Goal: Task Accomplishment & Management: Use online tool/utility

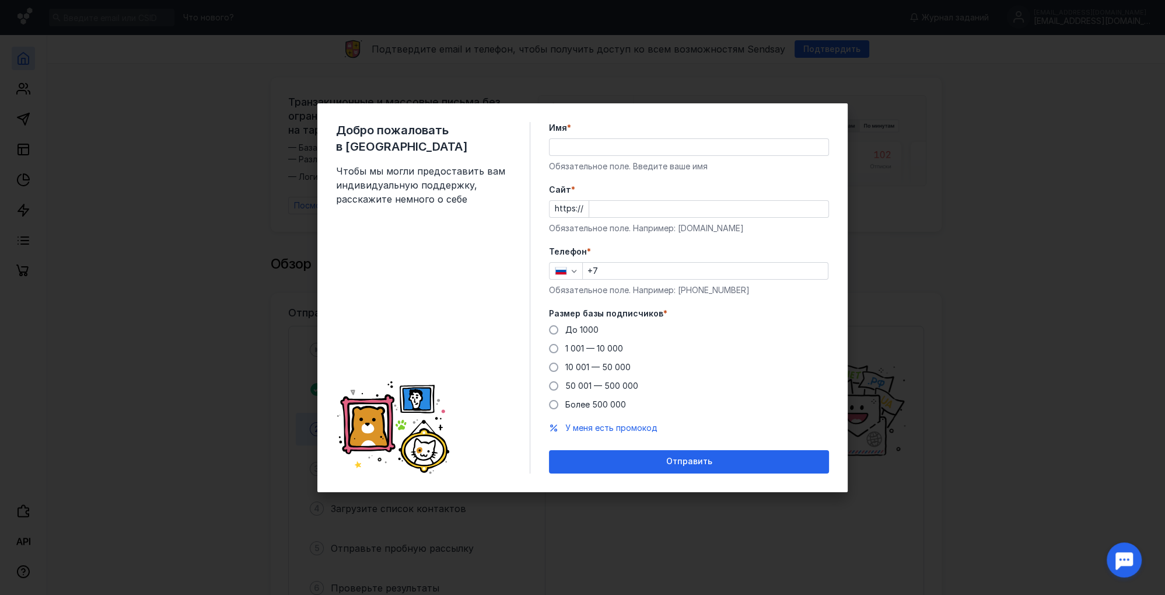
click at [875, 194] on div "Добро пожаловать в Sendsay Чтобы мы могли предоставить вам индивидуальную подде…" at bounding box center [582, 297] width 1165 height 595
click at [589, 144] on input "Имя *" at bounding box center [689, 147] width 279 height 16
type input "Y"
type input "[PERSON_NAME]"
click at [609, 211] on input "Cайт *" at bounding box center [708, 209] width 239 height 16
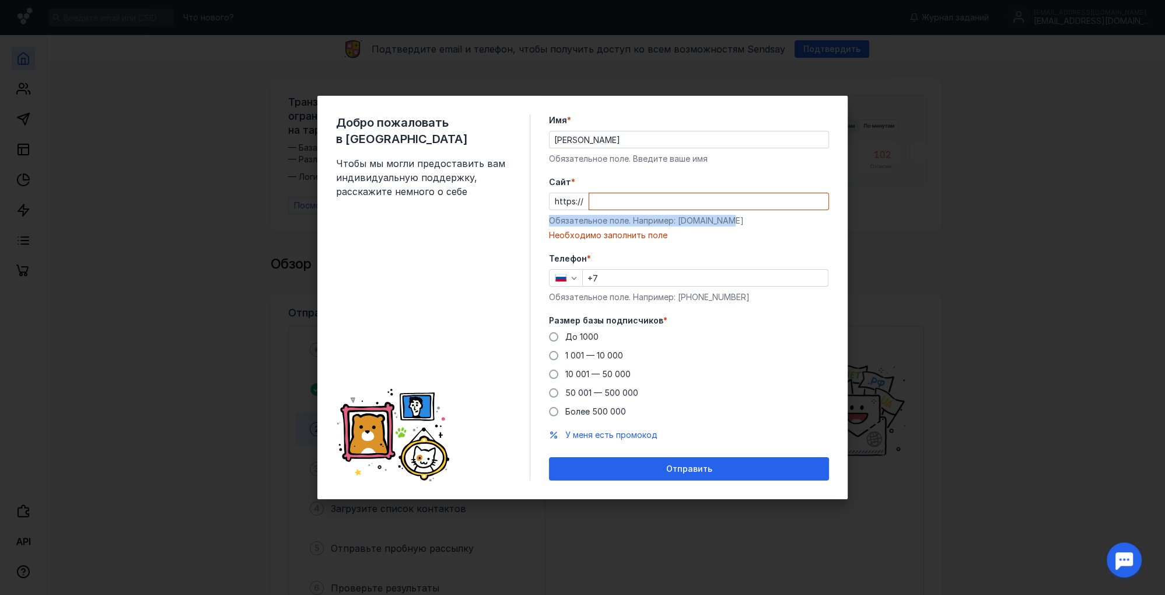
drag, startPoint x: 741, startPoint y: 233, endPoint x: 690, endPoint y: 226, distance: 51.2
click at [687, 228] on div "Cайт * https:// Обязательное поле. Например: [DOMAIN_NAME] Необходимо заполнить…" at bounding box center [689, 208] width 280 height 65
drag, startPoint x: 733, startPoint y: 224, endPoint x: 682, endPoint y: 223, distance: 50.8
click at [682, 223] on div "Обязательное поле. Например: [DOMAIN_NAME]" at bounding box center [689, 221] width 280 height 12
copy div "[DOMAIN_NAME]"
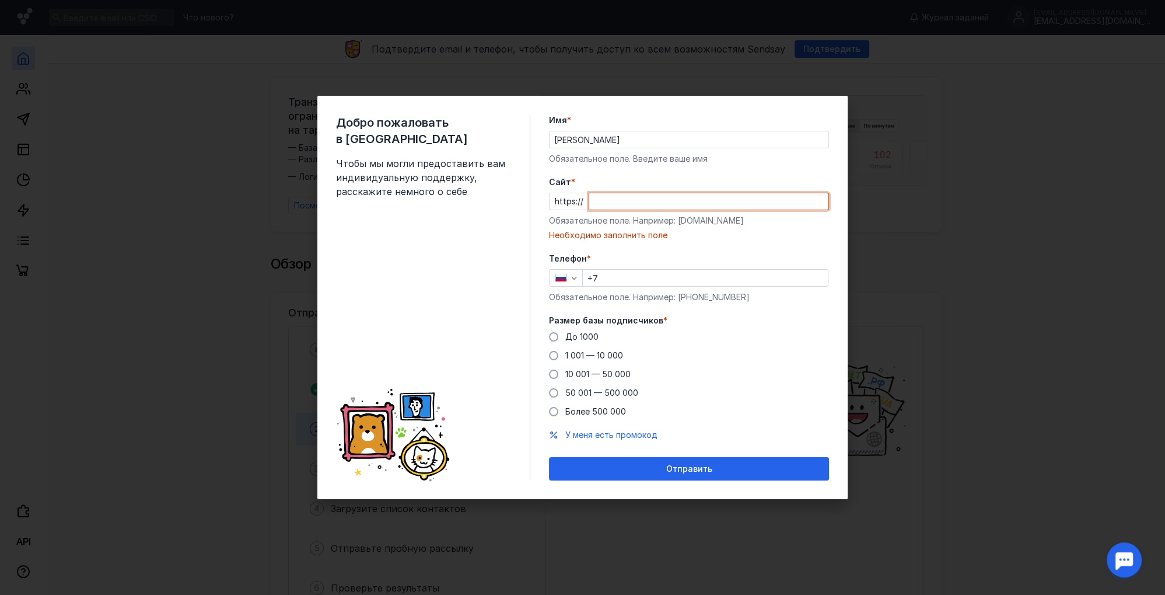
click at [610, 197] on input "Cайт *" at bounding box center [708, 201] width 239 height 16
paste input "[DOMAIN_NAME]"
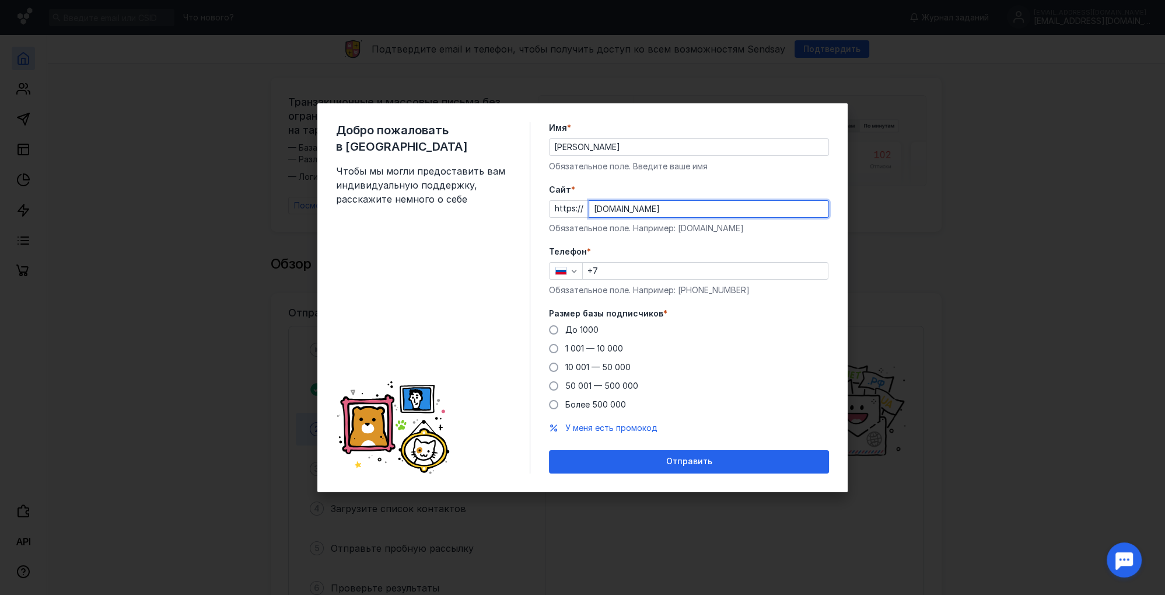
type input "[DOMAIN_NAME]"
click at [652, 239] on form "Имя * [PERSON_NAME] Обязательное поле. Введите ваше имя [PERSON_NAME] * https:/…" at bounding box center [689, 297] width 280 height 351
click at [620, 271] on input "+7" at bounding box center [705, 271] width 245 height 16
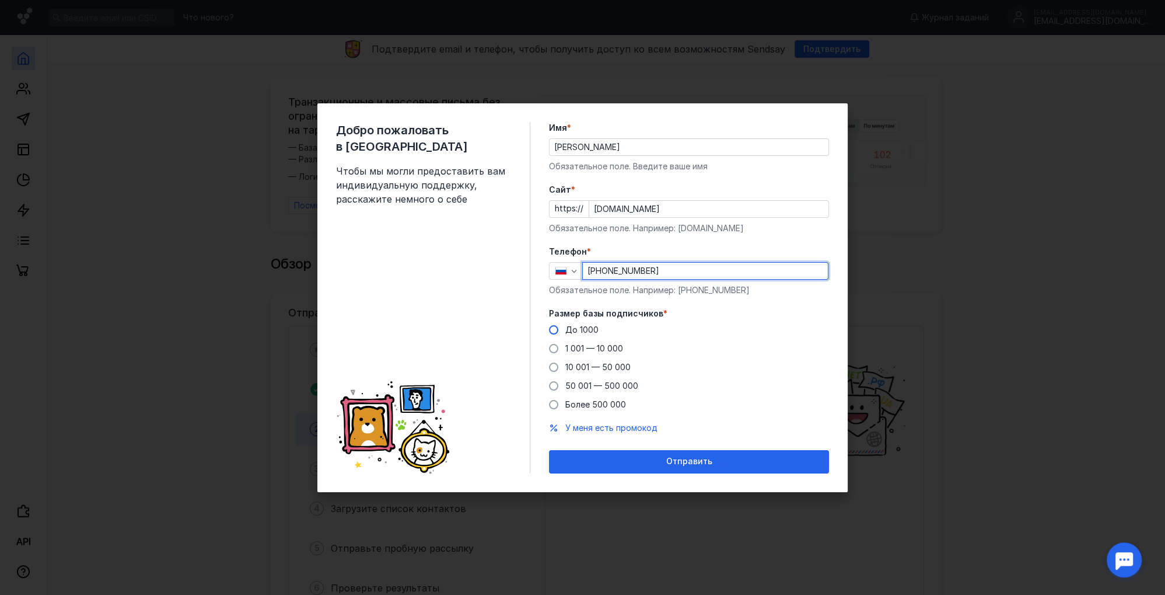
type input "[PHONE_NUMBER]"
click at [561, 328] on label "До 1000" at bounding box center [574, 330] width 50 height 12
click at [0, 0] on input "До 1000" at bounding box center [0, 0] width 0 height 0
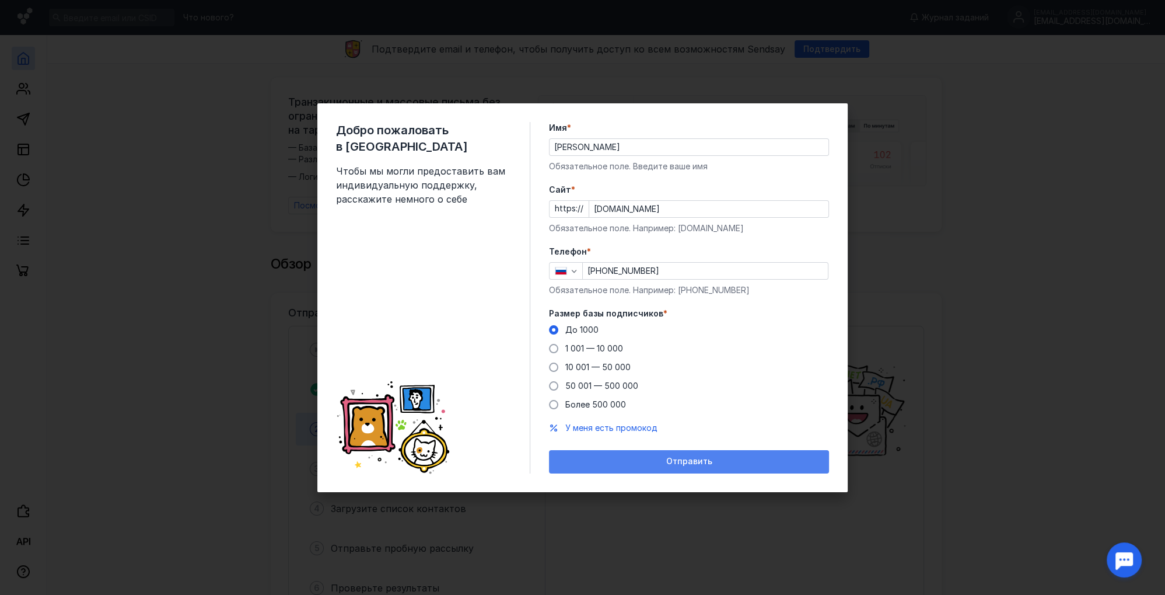
click at [701, 463] on span "Отправить" at bounding box center [689, 461] width 46 height 10
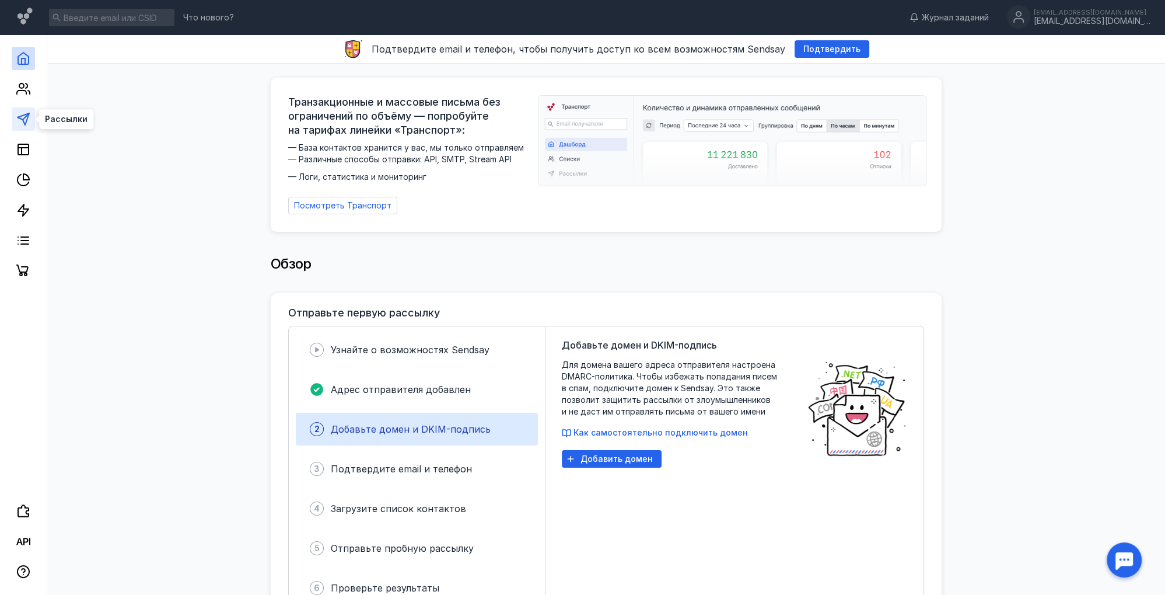
click at [21, 123] on icon at bounding box center [23, 119] width 14 height 14
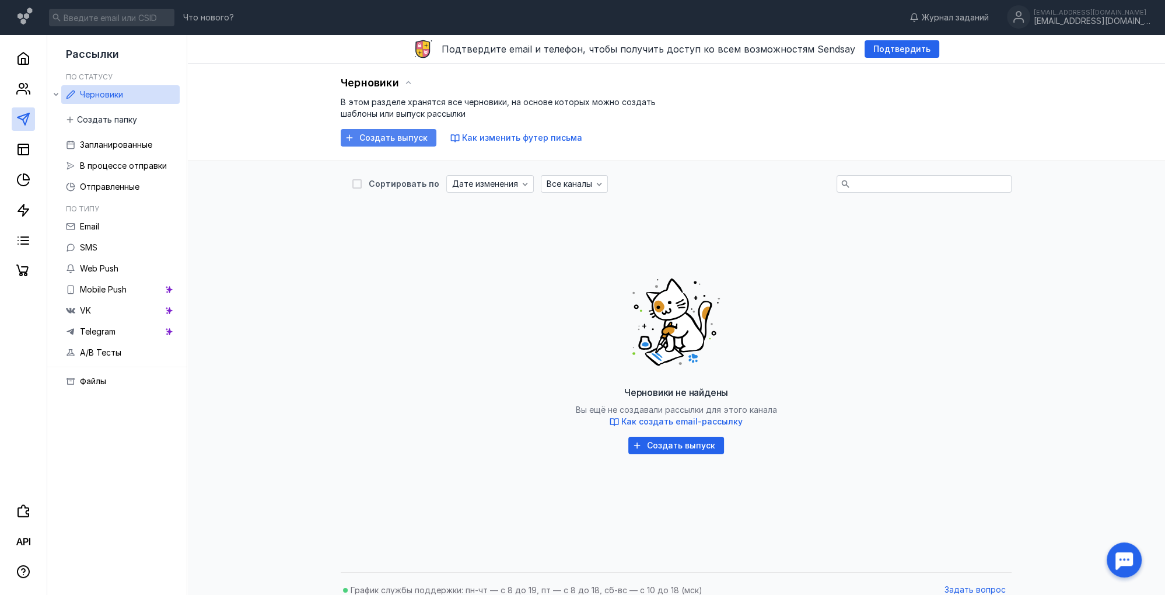
click at [365, 138] on span "Создать выпуск" at bounding box center [393, 138] width 68 height 10
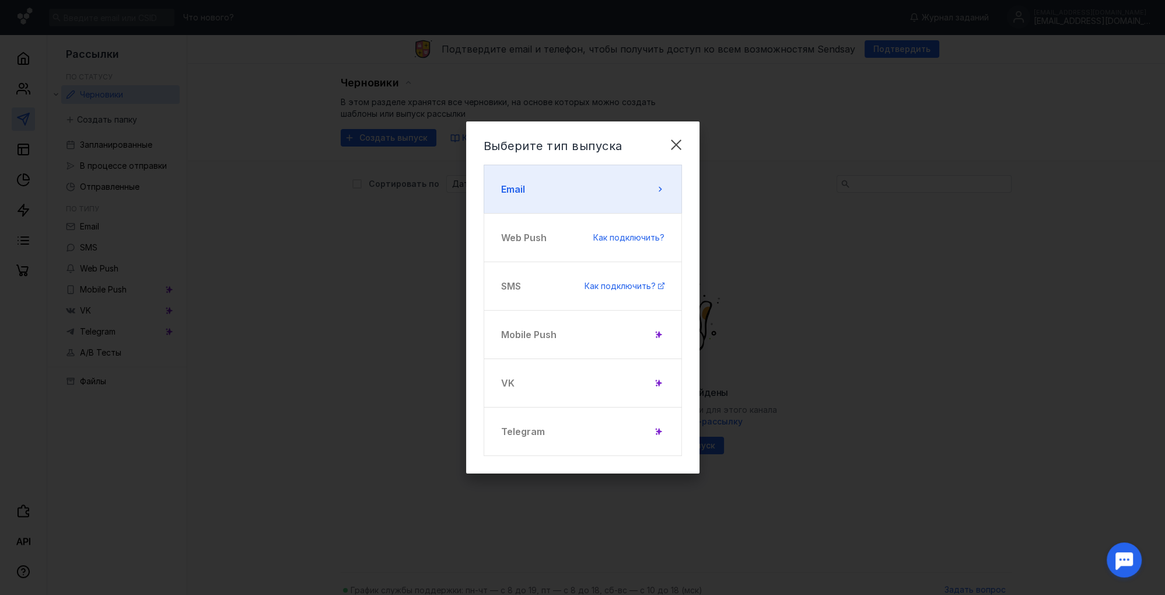
click at [547, 185] on button "Email" at bounding box center [583, 189] width 198 height 49
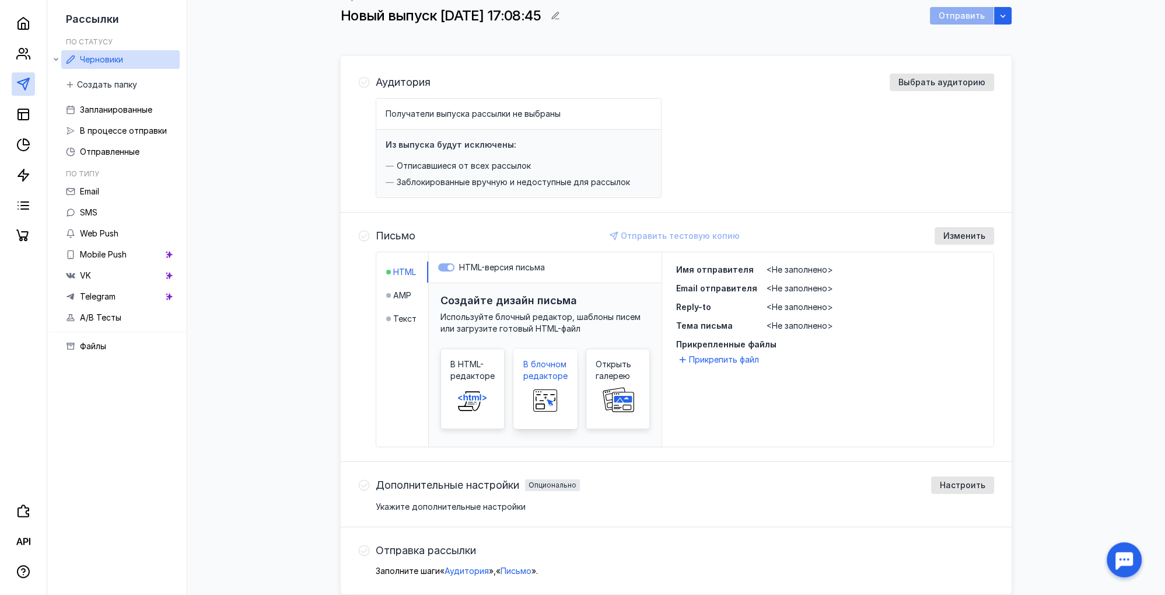
scroll to position [71, 0]
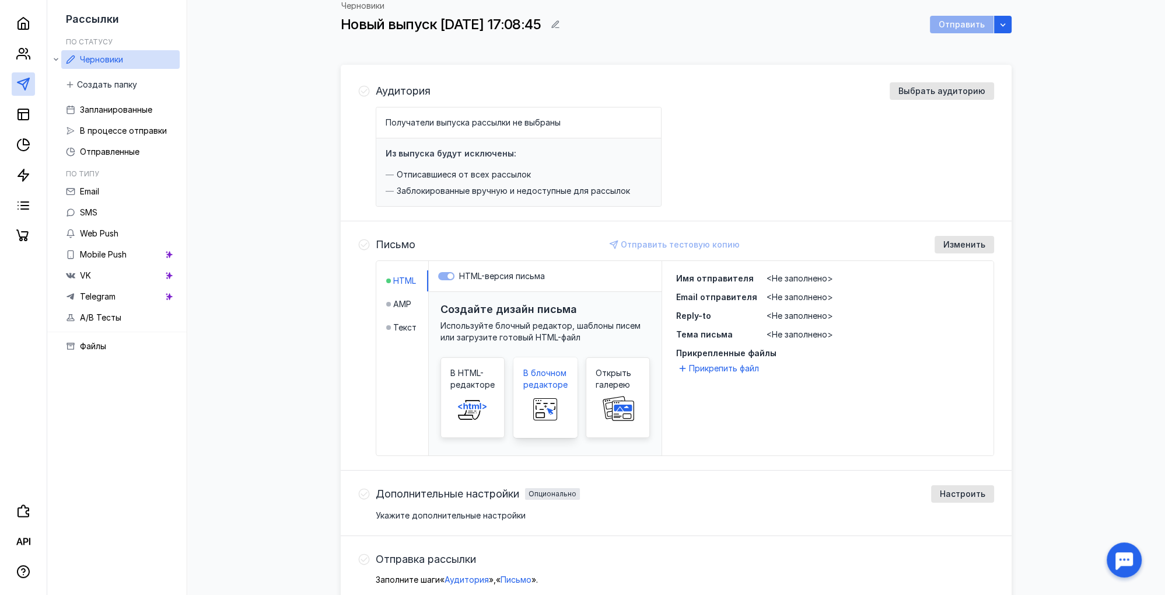
click at [554, 375] on span "В блочном редакторе" at bounding box center [545, 378] width 44 height 23
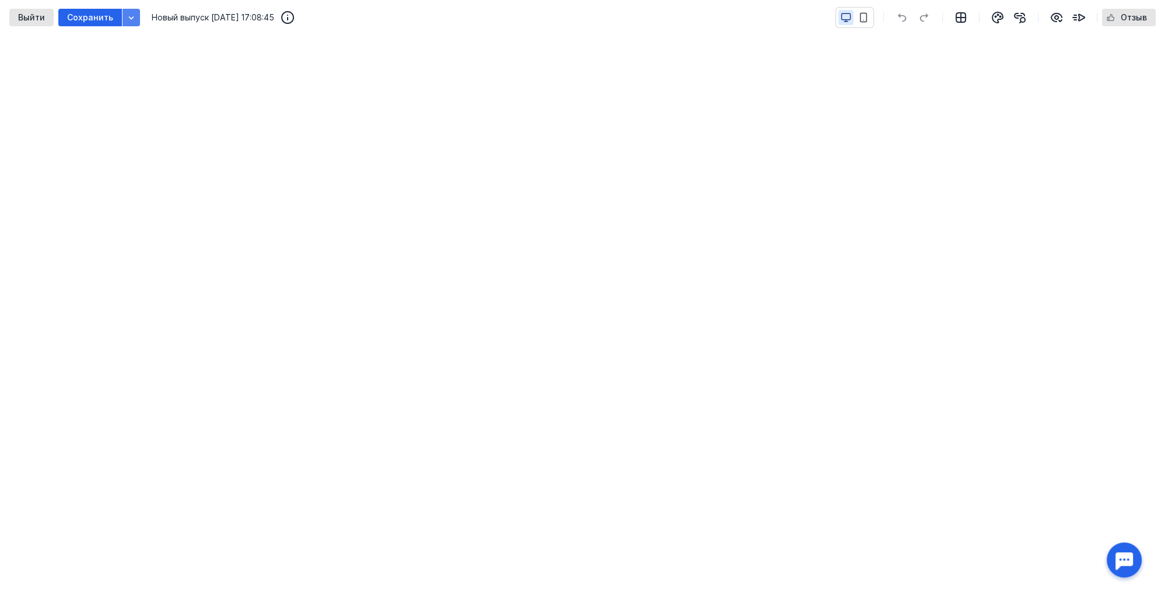
click at [128, 18] on icon "button" at bounding box center [131, 17] width 9 height 9
click at [130, 18] on icon "button" at bounding box center [131, 17] width 5 height 3
click at [1001, 16] on icon "button" at bounding box center [1000, 16] width 1 height 1
click at [958, 17] on icon "button" at bounding box center [960, 17] width 9 height 9
click at [955, 19] on icon "button" at bounding box center [961, 18] width 14 height 14
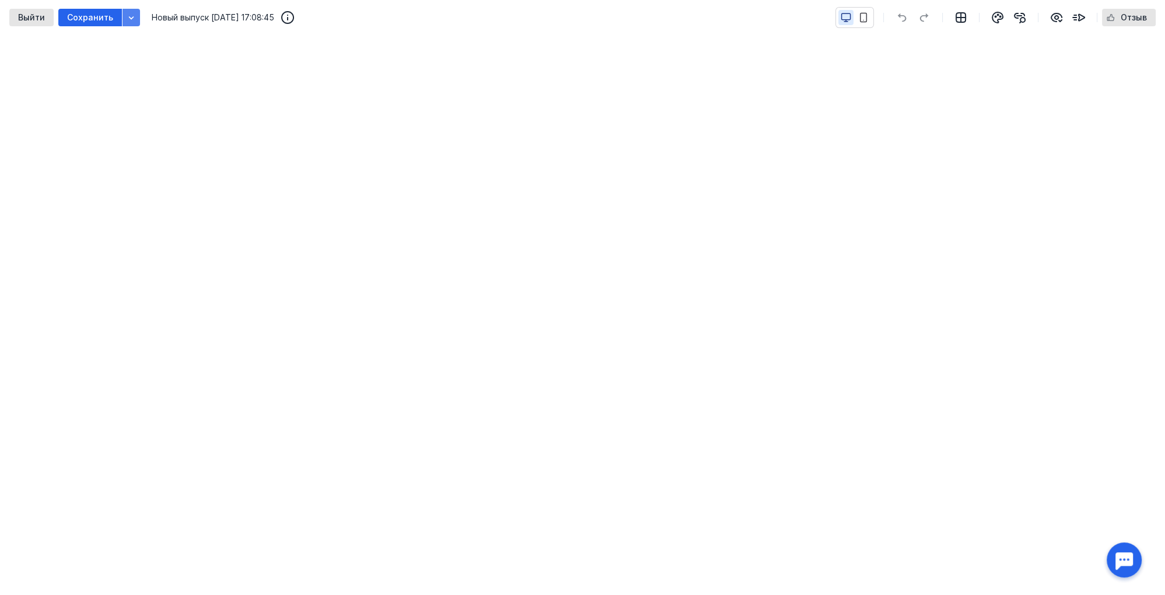
click at [134, 22] on icon "button" at bounding box center [131, 17] width 9 height 9
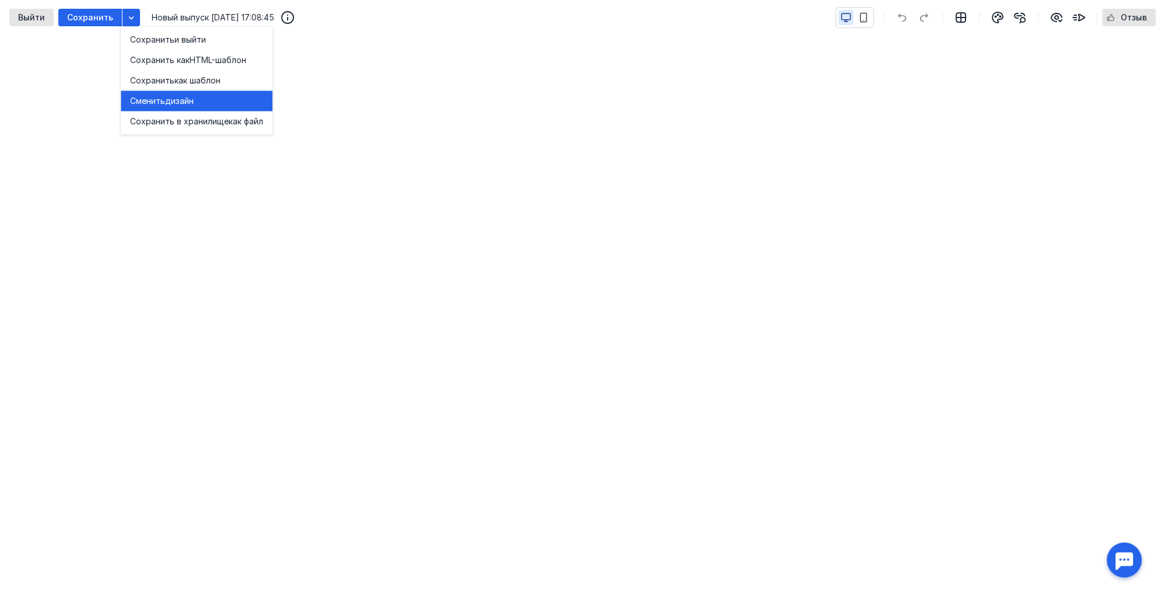
click at [186, 102] on span "дизайн" at bounding box center [179, 101] width 29 height 12
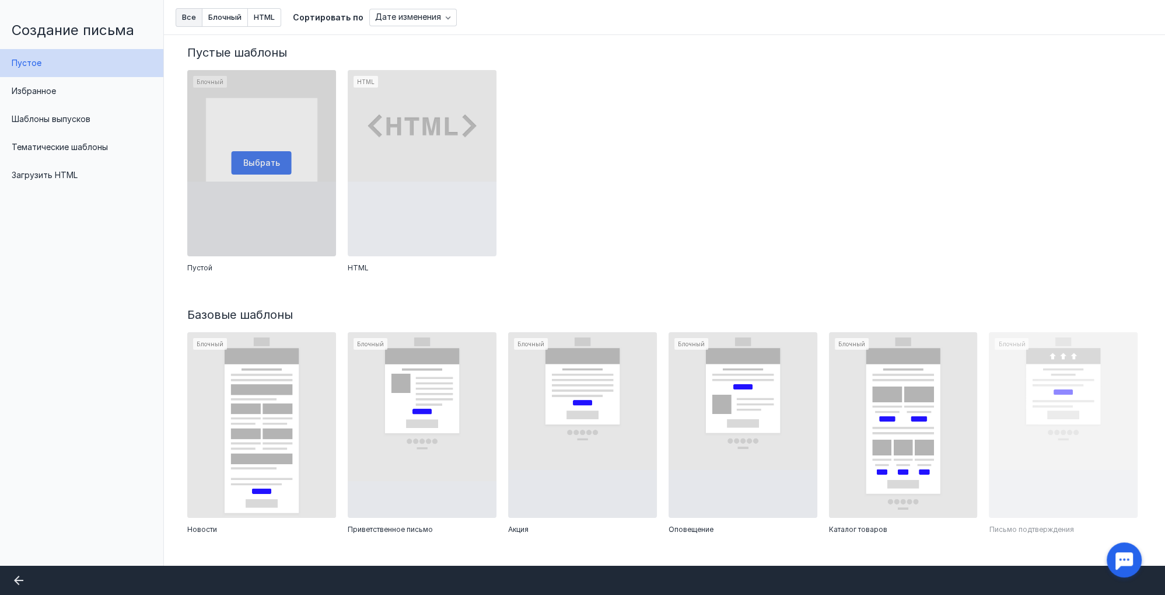
click at [277, 168] on div at bounding box center [261, 163] width 149 height 186
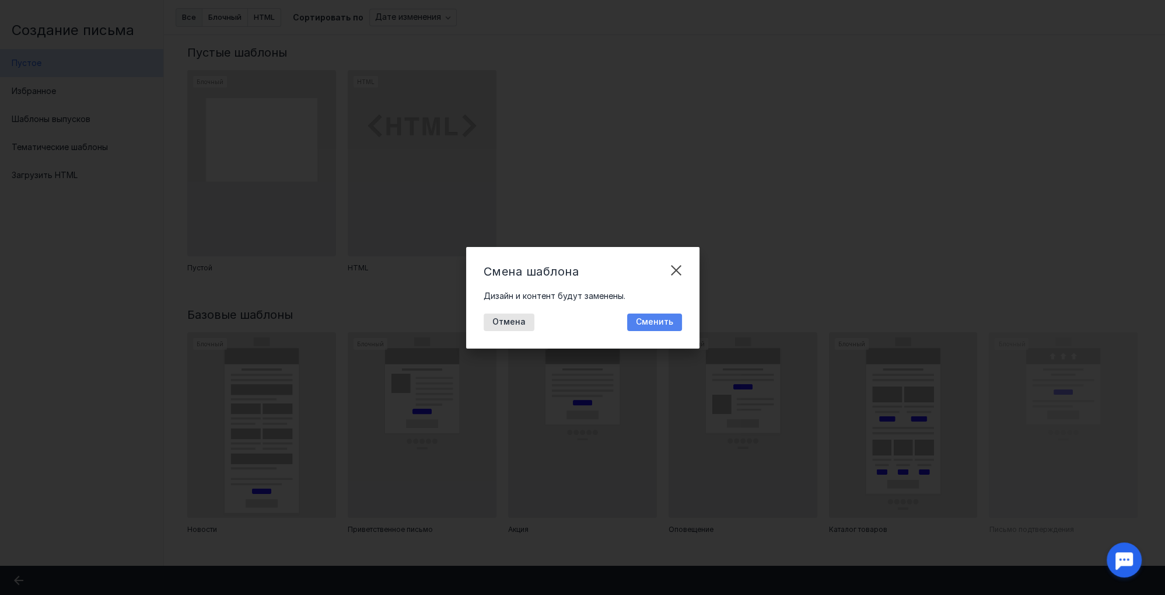
click at [660, 323] on span "Сменить" at bounding box center [654, 322] width 37 height 10
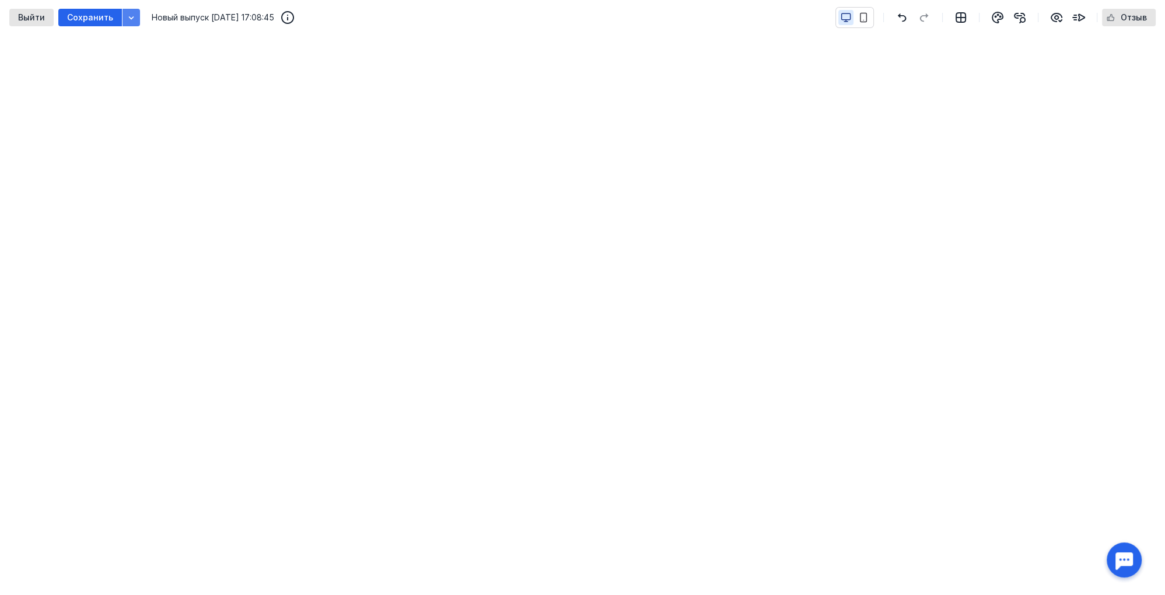
click at [132, 23] on div "button" at bounding box center [132, 18] width 18 height 18
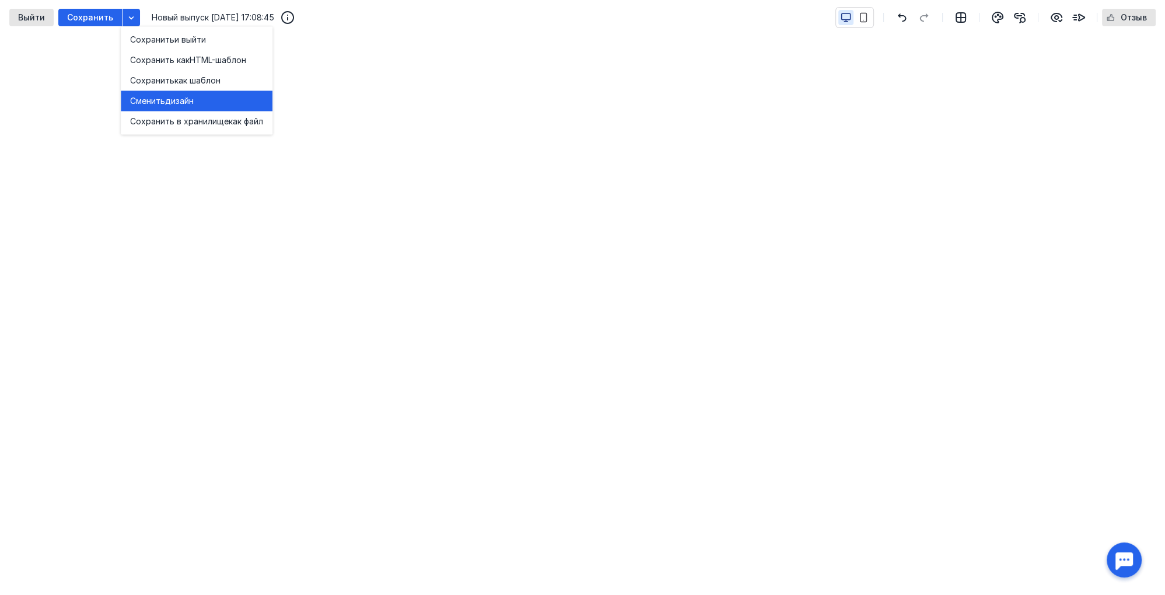
click at [176, 95] on span "дизайн" at bounding box center [179, 101] width 29 height 12
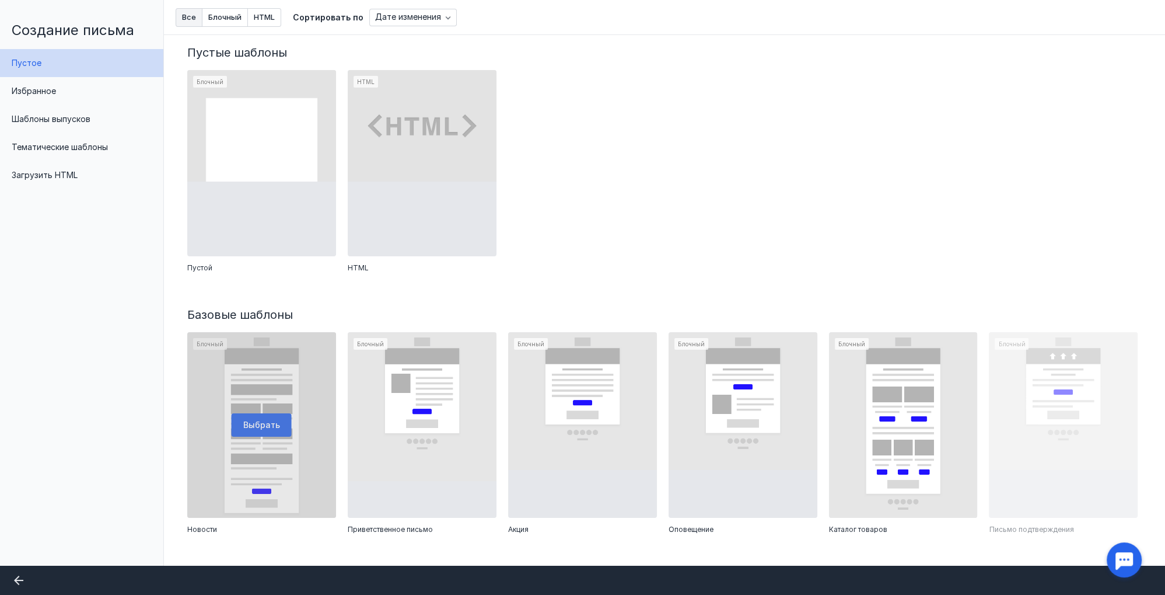
click at [302, 406] on div at bounding box center [261, 425] width 149 height 186
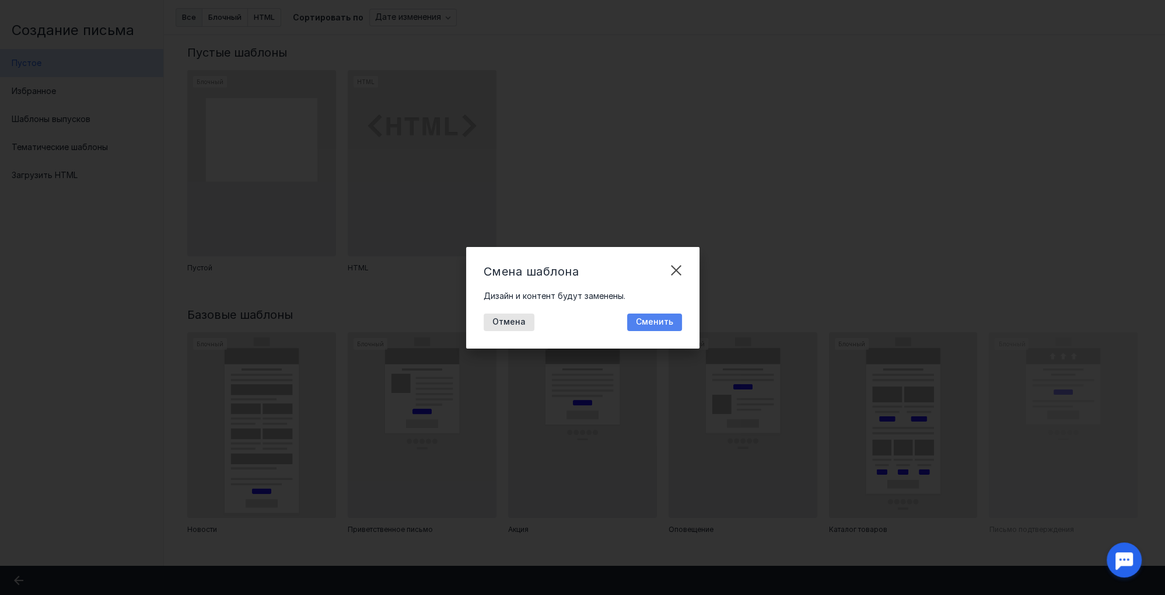
click at [663, 317] on span "Сменить" at bounding box center [654, 322] width 37 height 10
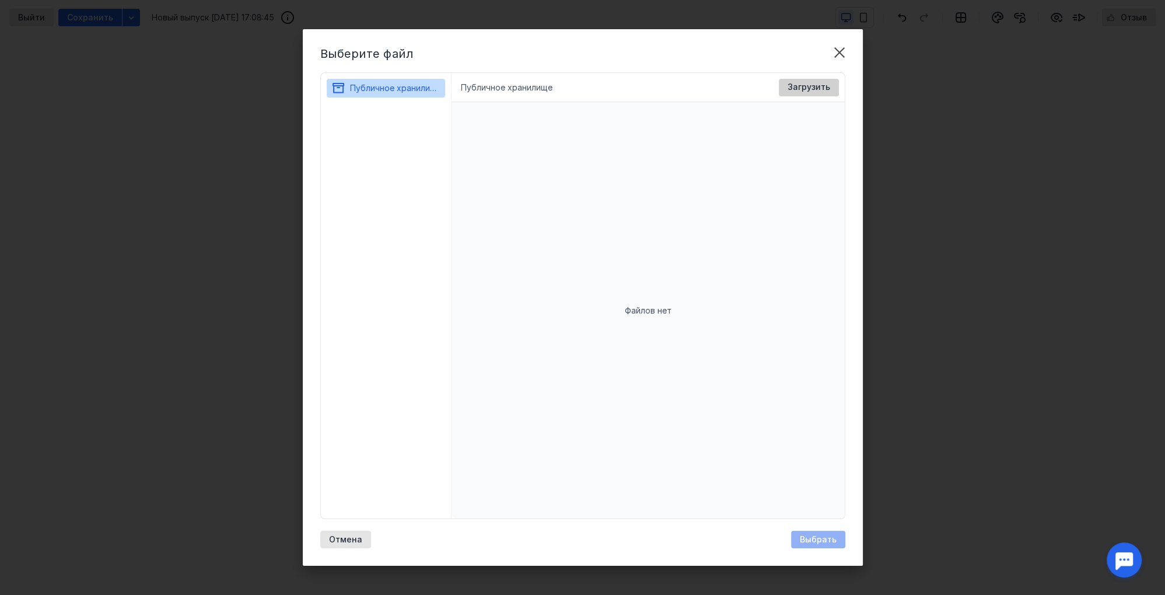
click at [817, 88] on span "Загрузить" at bounding box center [809, 87] width 43 height 10
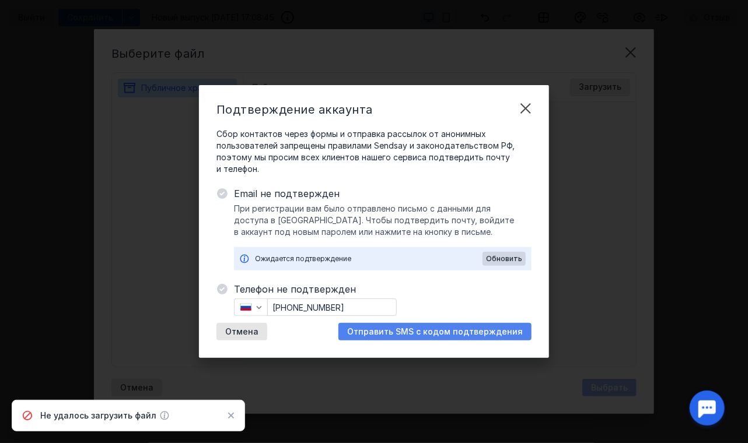
click at [426, 330] on span "Отправить SMS с кодом подтверждения" at bounding box center [435, 332] width 176 height 10
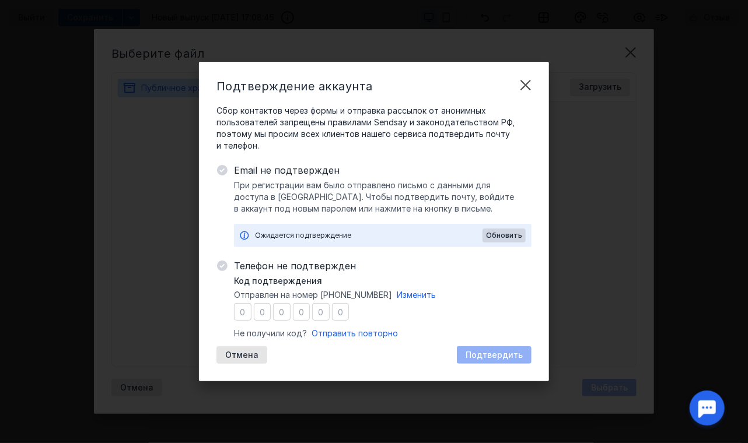
type input "9"
type input "6"
type input "3"
type input "0"
type input "2"
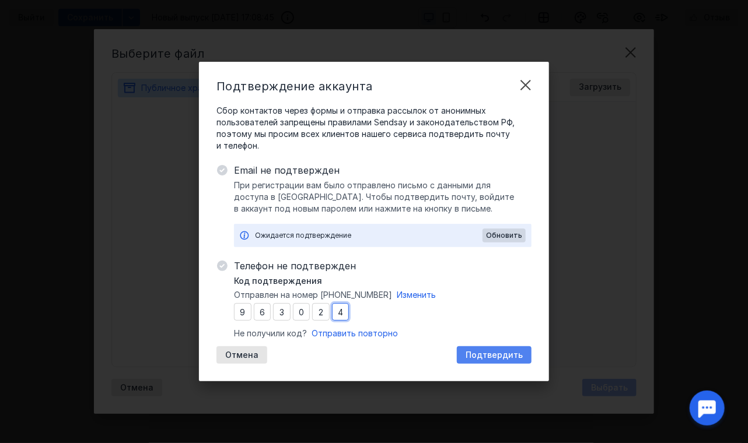
type input "4"
click at [495, 352] on span "Подтвердить" at bounding box center [494, 356] width 57 height 10
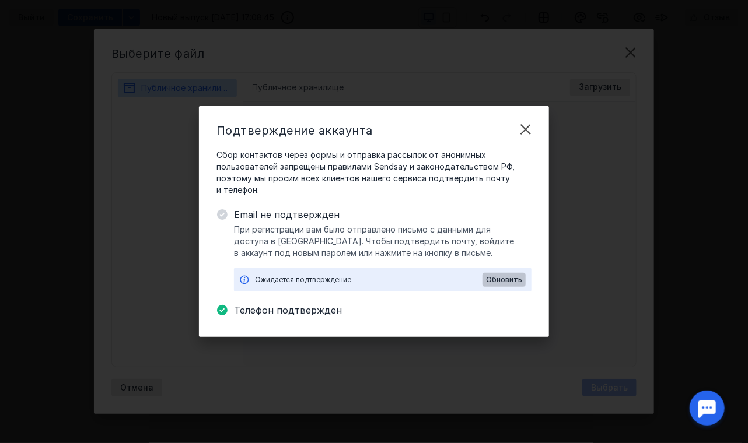
click at [505, 281] on span "Обновить" at bounding box center [504, 280] width 36 height 8
click at [503, 277] on span "Обновить" at bounding box center [504, 280] width 36 height 8
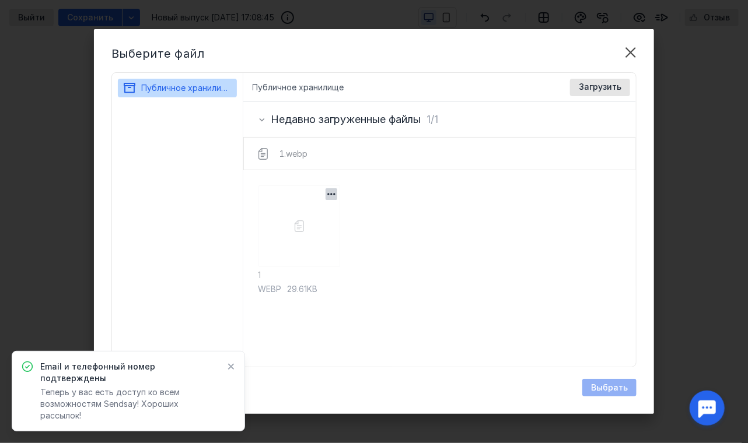
click at [306, 228] on div "1 webp 29.61KB" at bounding box center [299, 269] width 82 height 166
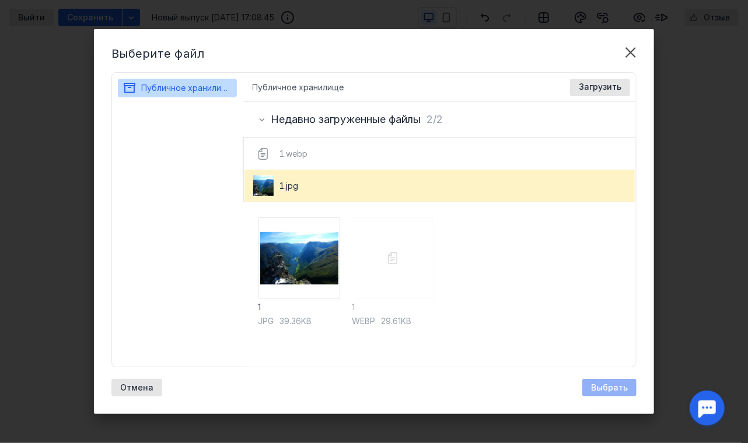
drag, startPoint x: 494, startPoint y: 295, endPoint x: 440, endPoint y: 279, distance: 55.9
click at [492, 294] on div "1 jpg 39.36KB 1 webp 29.61KB" at bounding box center [439, 284] width 393 height 165
click at [397, 266] on div "1 webp 29.61KB" at bounding box center [393, 285] width 82 height 134
click at [425, 228] on icon "button" at bounding box center [425, 227] width 12 height 12
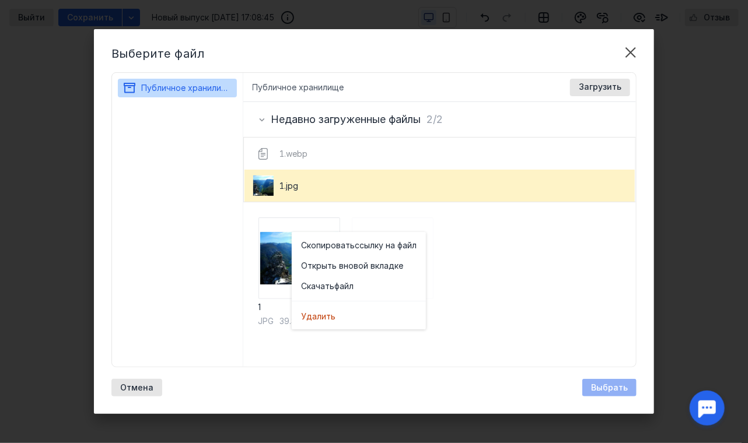
click at [488, 247] on div "1 jpg 39.36KB 1 webp 29.61KB" at bounding box center [439, 284] width 393 height 165
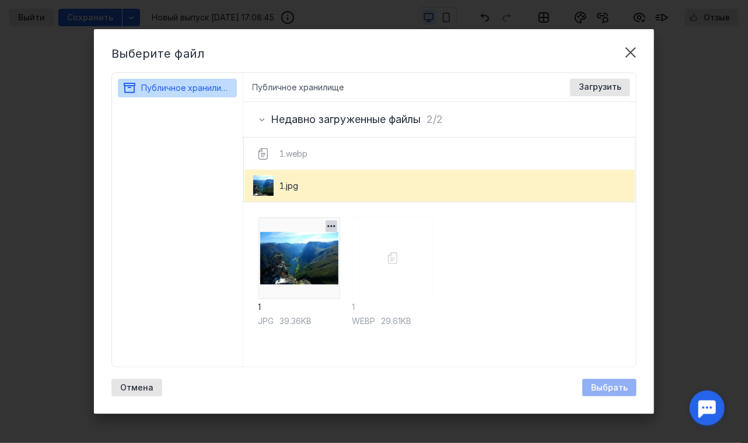
click at [299, 276] on img at bounding box center [299, 259] width 82 height 82
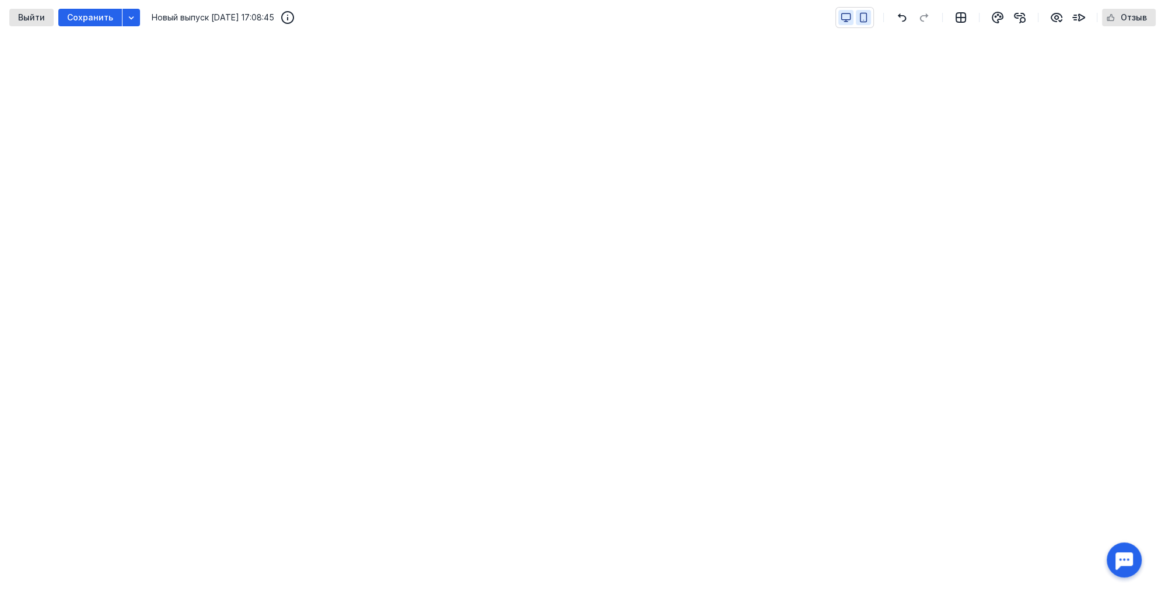
click at [868, 20] on icon "button" at bounding box center [863, 17] width 11 height 11
